Goal: Download file/media

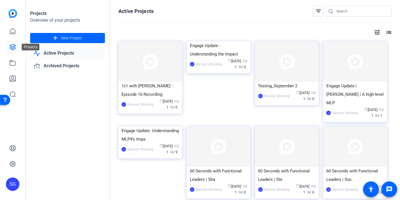
click at [13, 47] on icon at bounding box center [12, 47] width 7 height 7
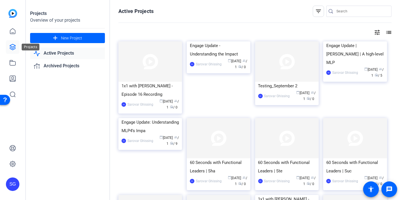
click at [12, 46] on icon at bounding box center [12, 47] width 7 height 7
click at [346, 41] on img at bounding box center [355, 41] width 64 height 0
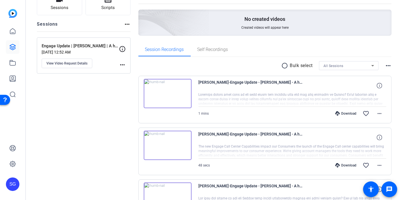
scroll to position [62, 0]
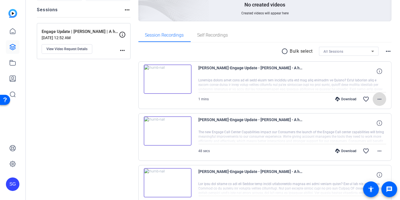
click at [378, 99] on mat-icon "more_horiz" at bounding box center [379, 99] width 7 height 7
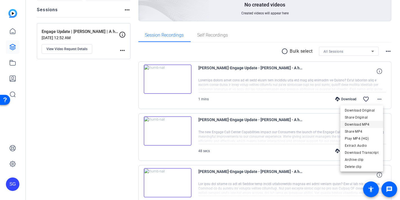
click at [358, 124] on span "Download MP4" at bounding box center [362, 124] width 34 height 7
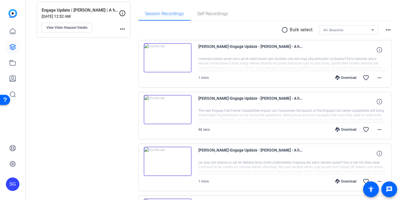
scroll to position [94, 0]
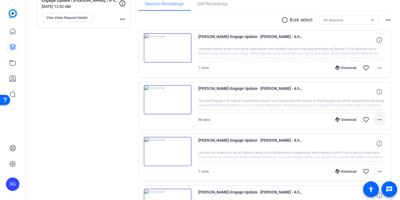
click at [377, 119] on mat-icon "more_horiz" at bounding box center [379, 119] width 7 height 7
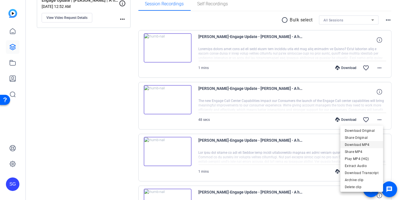
click at [358, 144] on span "Download MP4" at bounding box center [362, 144] width 34 height 7
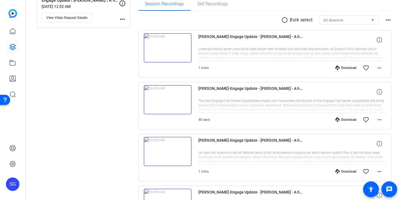
scroll to position [125, 0]
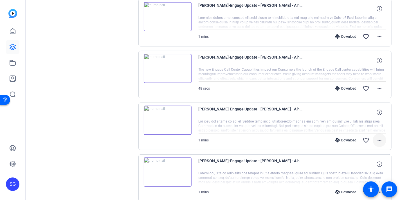
click at [376, 139] on mat-icon "more_horiz" at bounding box center [379, 140] width 7 height 7
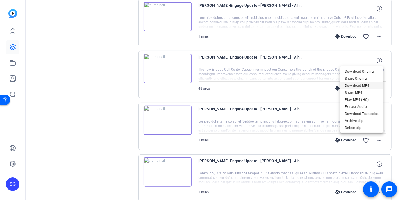
click at [358, 86] on span "Download MP4" at bounding box center [362, 85] width 34 height 7
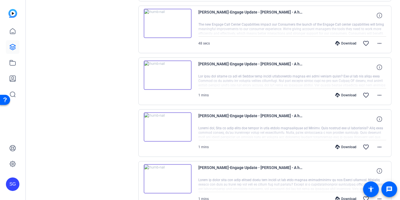
scroll to position [187, 0]
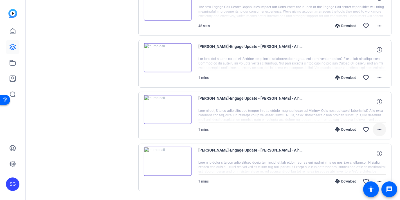
click at [378, 128] on mat-icon "more_horiz" at bounding box center [379, 129] width 7 height 7
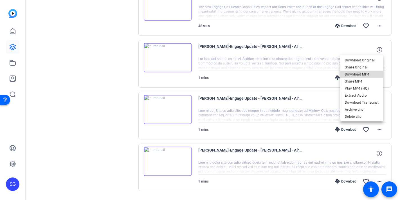
drag, startPoint x: 364, startPoint y: 75, endPoint x: 362, endPoint y: 78, distance: 3.4
click at [363, 76] on span "Download MP4" at bounding box center [362, 74] width 34 height 7
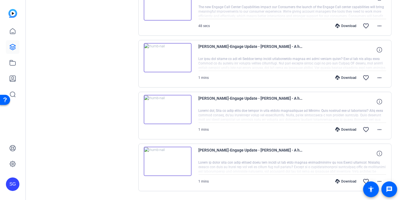
scroll to position [202, 0]
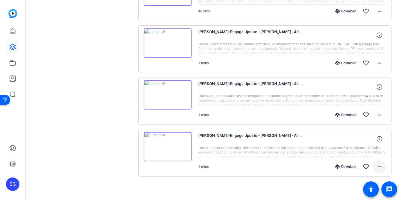
click at [378, 165] on mat-icon "more_horiz" at bounding box center [379, 166] width 7 height 7
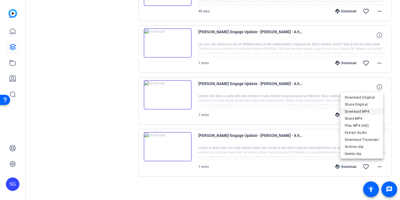
click at [367, 111] on span "Download MP4" at bounding box center [362, 111] width 34 height 7
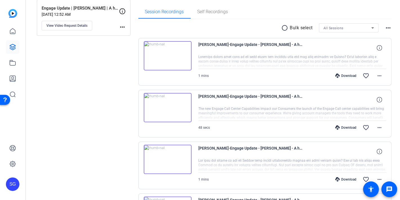
scroll to position [46, 0]
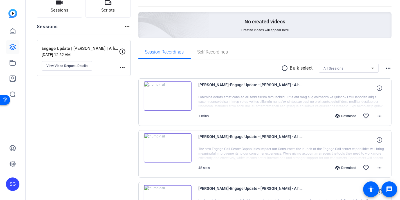
click at [165, 96] on img at bounding box center [168, 95] width 48 height 29
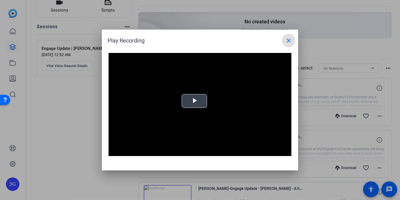
click at [194, 101] on span "Video Player" at bounding box center [194, 101] width 0 height 0
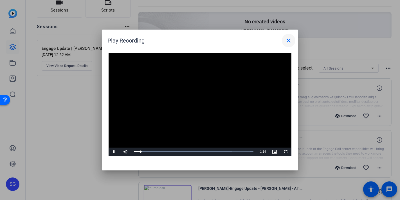
click at [290, 41] on mat-icon "close" at bounding box center [288, 40] width 7 height 7
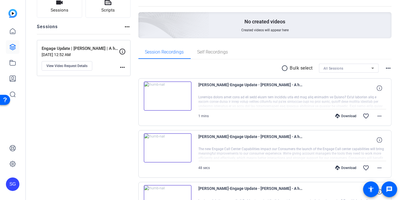
click at [168, 147] on img at bounding box center [168, 147] width 48 height 29
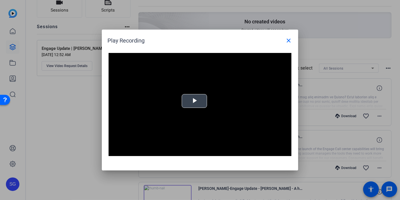
click at [194, 101] on span "Video Player" at bounding box center [194, 101] width 0 height 0
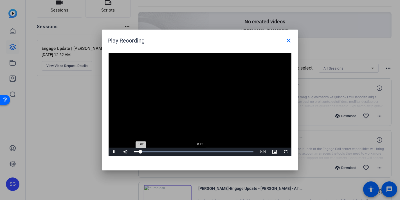
click at [200, 153] on div "Loaded : 100.00% 0:26 0:02" at bounding box center [193, 151] width 125 height 8
click at [236, 152] on div "Loaded : 100.00% 0:40 0:40" at bounding box center [194, 151] width 120 height 1
click at [244, 152] on div "Loaded : 100.00% 0:44 0:41" at bounding box center [194, 151] width 120 height 1
click at [288, 41] on mat-icon "close" at bounding box center [288, 40] width 7 height 7
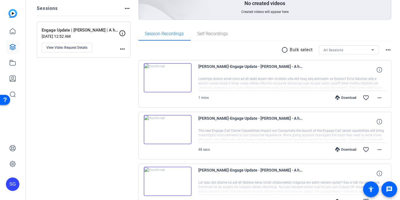
scroll to position [77, 0]
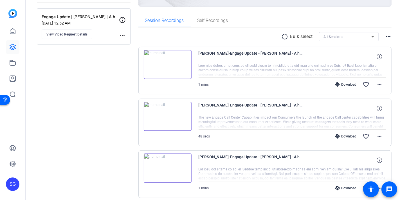
click at [173, 166] on img at bounding box center [168, 167] width 48 height 29
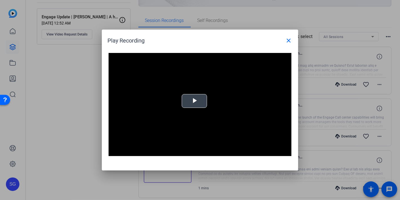
click at [194, 101] on span "Video Player" at bounding box center [194, 101] width 0 height 0
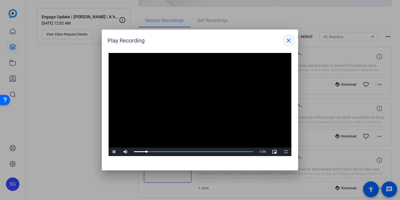
click at [287, 41] on mat-icon "close" at bounding box center [288, 40] width 7 height 7
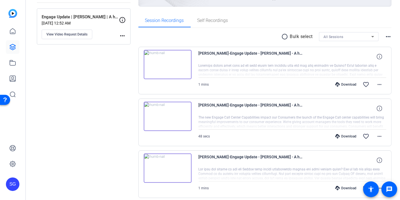
click at [117, 97] on div "Sessions Scripts Sessions more_horiz Engage Update | Shawn | A high-level MLP4 …" at bounding box center [84, 142] width 94 height 356
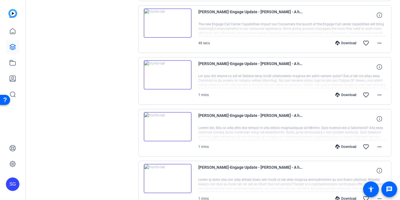
scroll to position [202, 0]
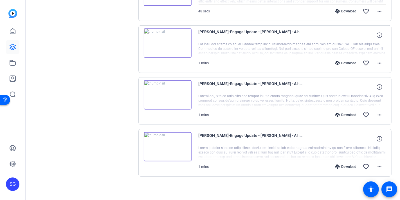
click at [168, 145] on img at bounding box center [168, 146] width 48 height 29
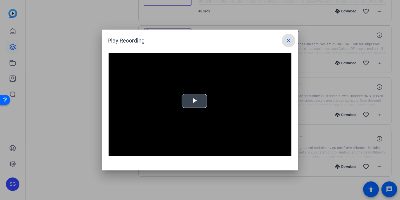
drag, startPoint x: 209, startPoint y: 99, endPoint x: 205, endPoint y: 101, distance: 4.4
click at [209, 99] on video "Video Player" at bounding box center [200, 104] width 183 height 103
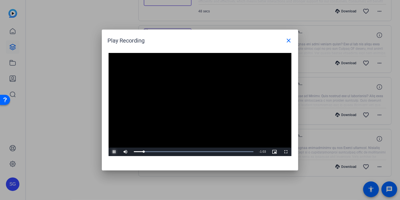
click at [113, 152] on span "Video Player" at bounding box center [114, 152] width 11 height 0
click at [285, 41] on button "close" at bounding box center [289, 41] width 14 height 14
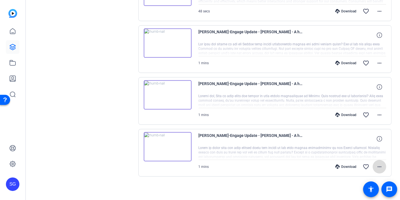
click at [378, 164] on mat-icon "more_horiz" at bounding box center [379, 166] width 7 height 7
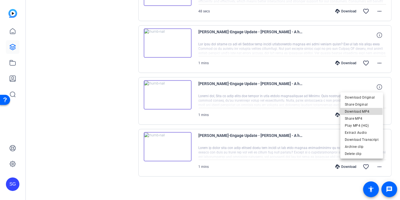
click at [359, 112] on span "Download MP4" at bounding box center [362, 111] width 34 height 7
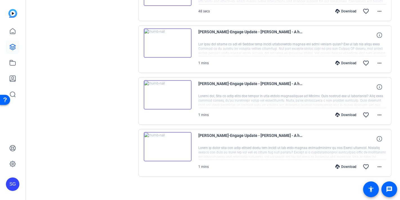
click at [170, 97] on img at bounding box center [168, 94] width 48 height 29
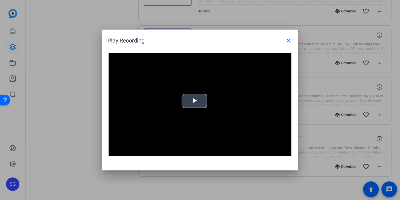
click at [194, 101] on span "Video Player" at bounding box center [194, 101] width 0 height 0
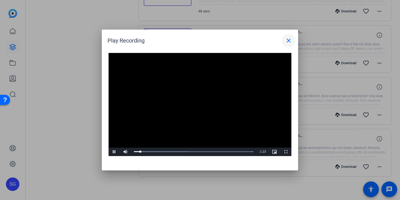
click at [290, 41] on mat-icon "close" at bounding box center [288, 40] width 7 height 7
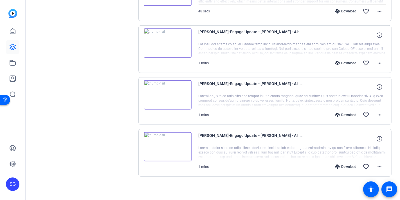
click at [166, 41] on img at bounding box center [168, 42] width 48 height 29
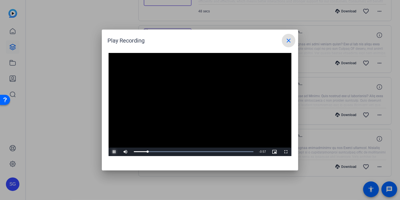
click at [114, 152] on span "Video Player" at bounding box center [114, 152] width 11 height 0
click at [287, 37] on mat-icon "close" at bounding box center [288, 40] width 7 height 7
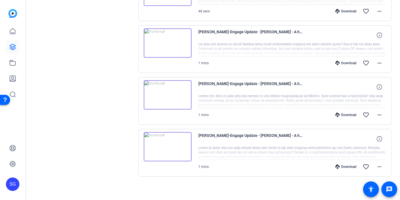
click at [173, 42] on img at bounding box center [168, 42] width 48 height 29
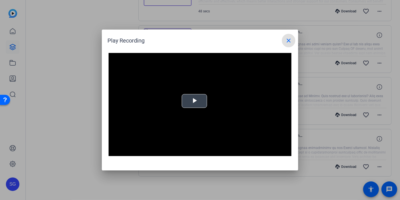
click at [194, 101] on span "Video Player" at bounding box center [194, 101] width 0 height 0
click at [290, 40] on mat-icon "close" at bounding box center [288, 40] width 7 height 7
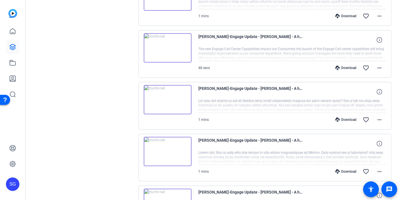
scroll to position [140, 0]
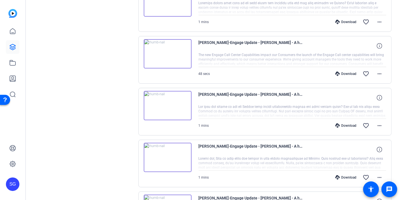
click at [169, 53] on img at bounding box center [168, 53] width 48 height 29
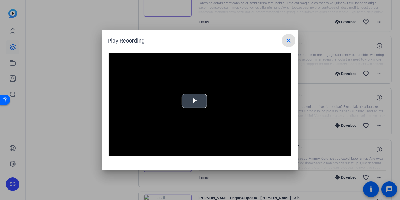
click at [194, 101] on span "Video Player" at bounding box center [194, 101] width 0 height 0
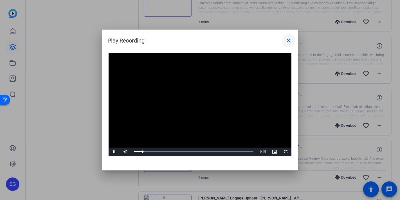
click at [292, 40] on button "close" at bounding box center [289, 41] width 14 height 14
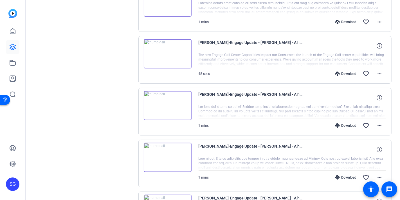
click at [166, 53] on img at bounding box center [168, 53] width 48 height 29
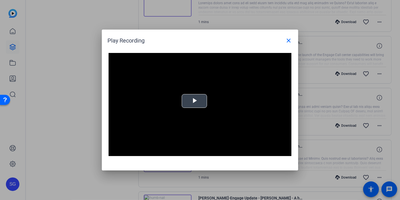
click at [194, 101] on span "Video Player" at bounding box center [194, 101] width 0 height 0
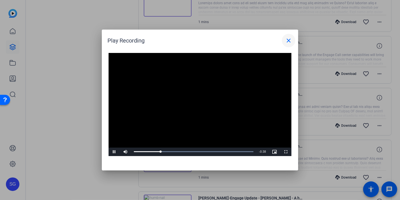
click at [286, 40] on mat-icon "close" at bounding box center [288, 40] width 7 height 7
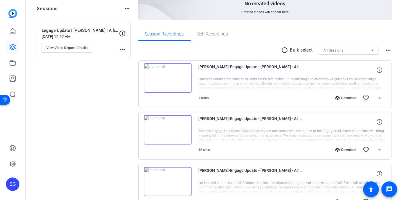
scroll to position [46, 0]
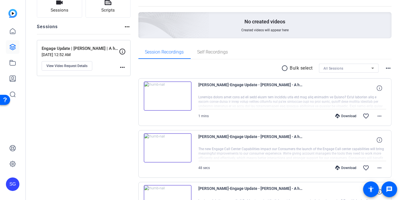
click at [167, 94] on img at bounding box center [168, 95] width 48 height 29
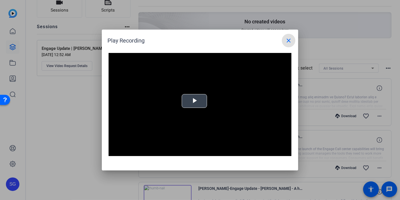
click at [194, 101] on span "Video Player" at bounding box center [194, 101] width 0 height 0
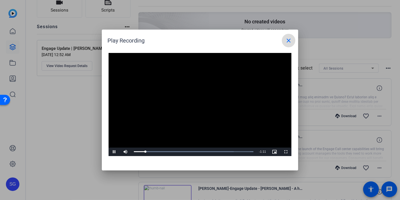
click at [290, 41] on mat-icon "close" at bounding box center [288, 40] width 7 height 7
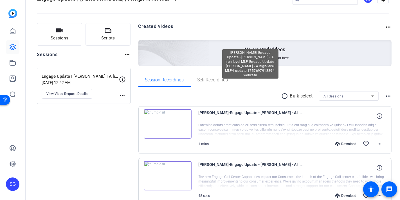
scroll to position [0, 0]
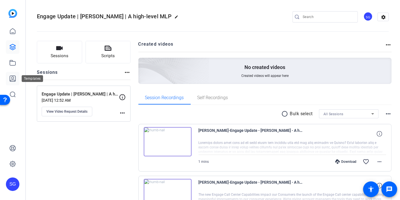
click at [14, 79] on icon at bounding box center [12, 78] width 7 height 7
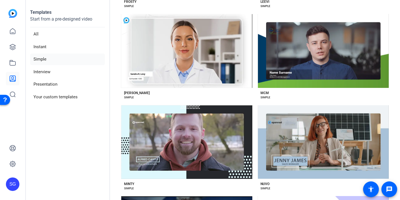
scroll to position [747, 0]
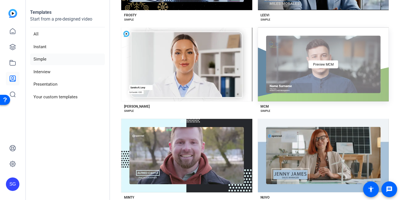
click at [353, 54] on div "Preview MCM" at bounding box center [323, 65] width 131 height 74
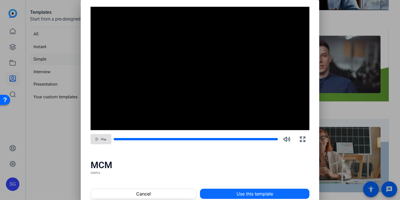
click at [247, 194] on span "Use this template" at bounding box center [255, 193] width 37 height 7
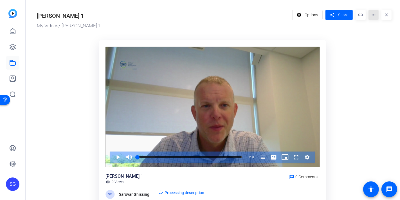
click at [370, 14] on mat-icon "more_horiz" at bounding box center [374, 15] width 10 height 10
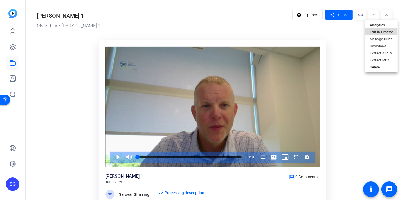
click at [376, 33] on span "Edit in Creator" at bounding box center [381, 31] width 23 height 7
